Goal: Task Accomplishment & Management: Manage account settings

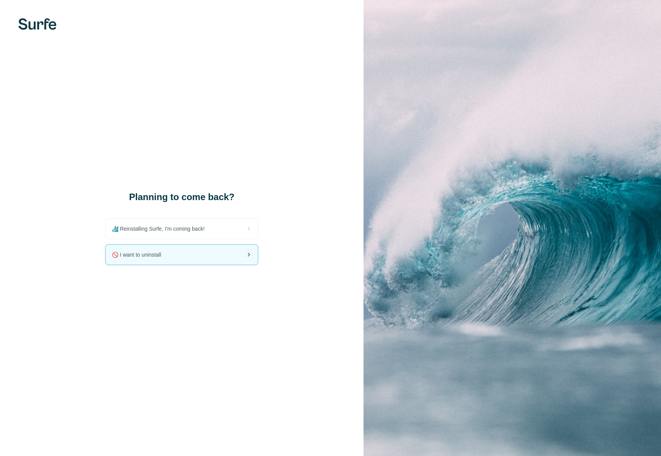
click at [179, 258] on div "🚫 I want to uninstall" at bounding box center [182, 255] width 152 height 20
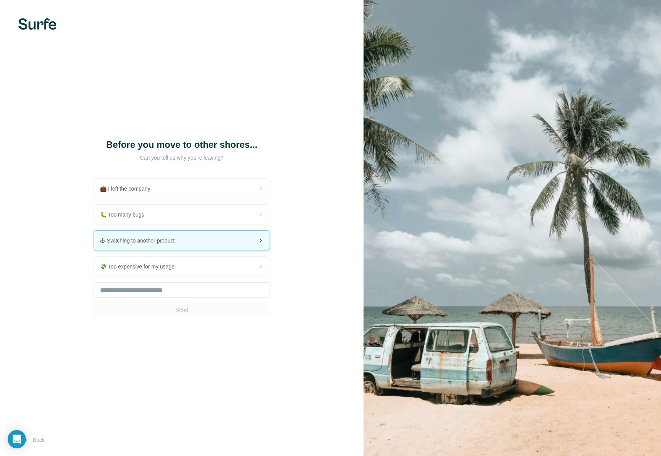
click at [160, 242] on span "🕹 Switching to another product" at bounding box center [140, 241] width 81 height 8
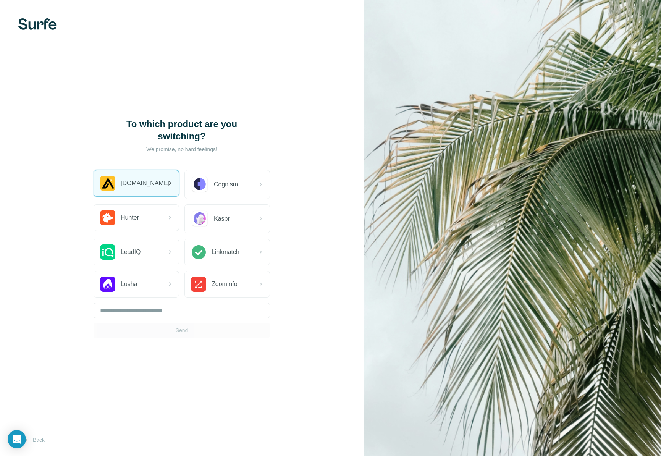
click at [153, 188] on div "[DOMAIN_NAME]" at bounding box center [136, 183] width 85 height 26
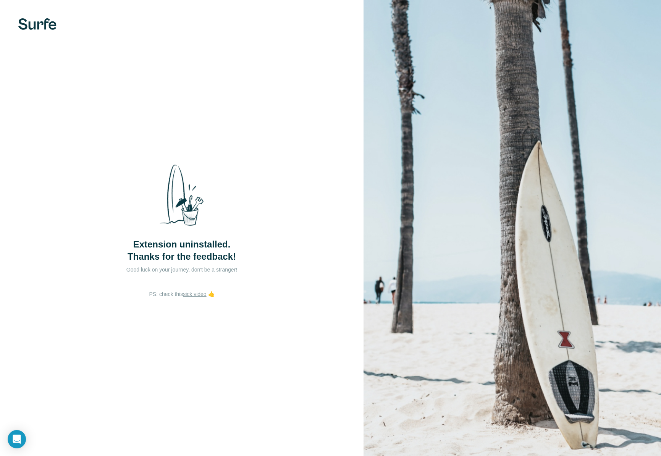
click at [184, 292] on link "sick video" at bounding box center [194, 294] width 23 height 6
